Goal: Information Seeking & Learning: Check status

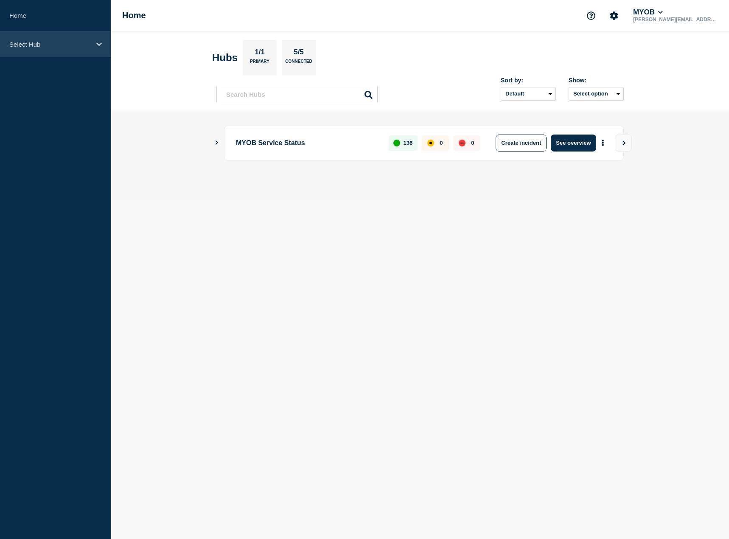
click at [76, 50] on div "Select Hub" at bounding box center [55, 44] width 111 height 26
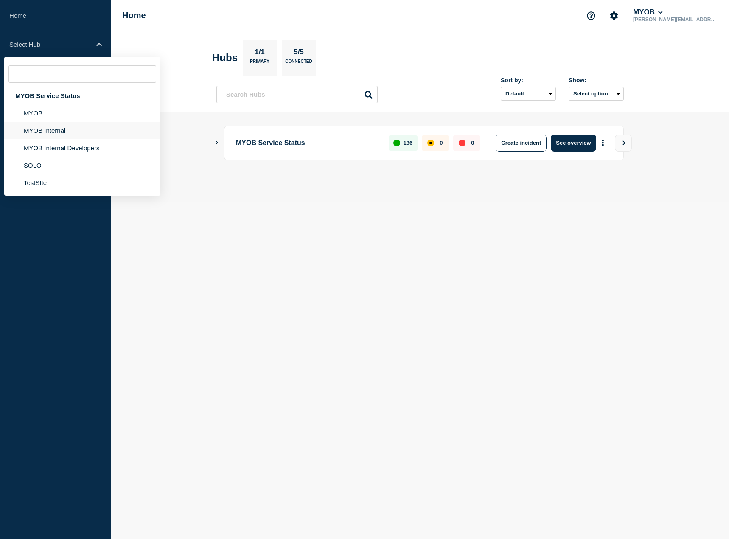
click at [62, 126] on li "MYOB Internal" at bounding box center [82, 130] width 156 height 17
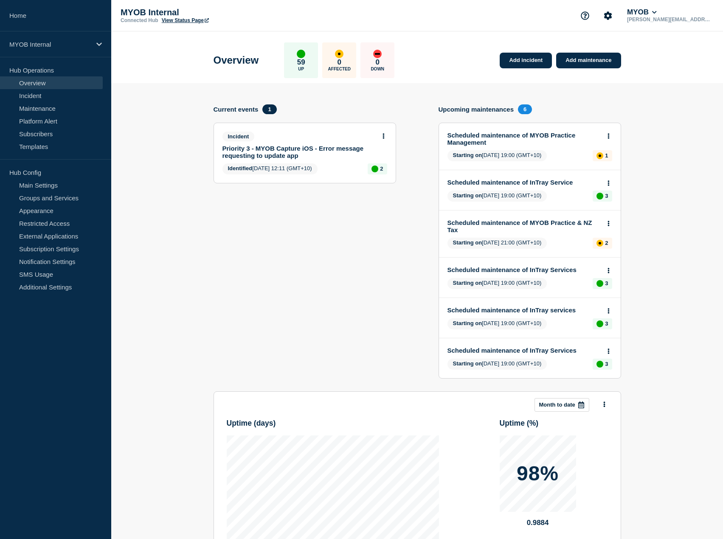
click at [264, 149] on link "Priority 3 - MYOB Capture iOS - Error message requesting to update app" at bounding box center [298, 152] width 153 height 14
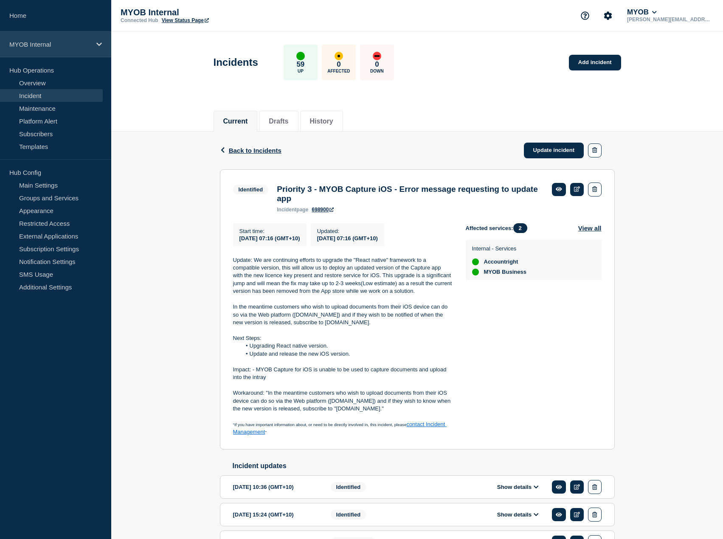
click at [52, 42] on p "MYOB Internal" at bounding box center [49, 44] width 81 height 7
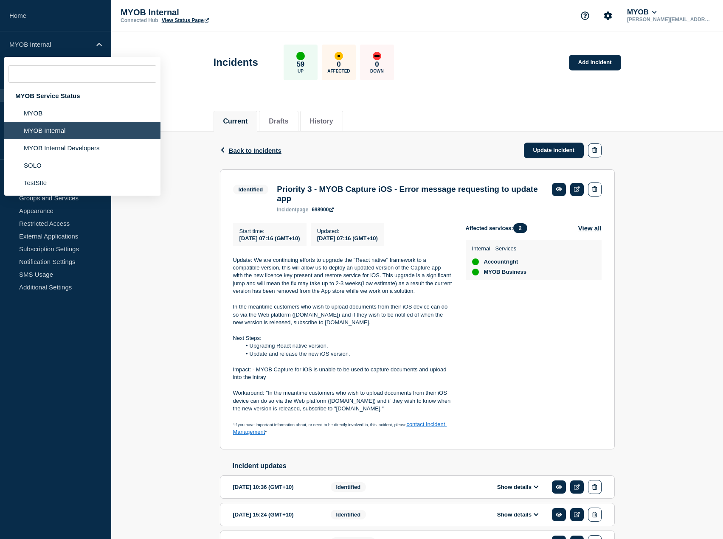
click at [62, 122] on li "MYOB Internal" at bounding box center [82, 130] width 156 height 17
click at [60, 112] on li "MYOB" at bounding box center [82, 112] width 156 height 17
